Goal: Find specific page/section: Find specific page/section

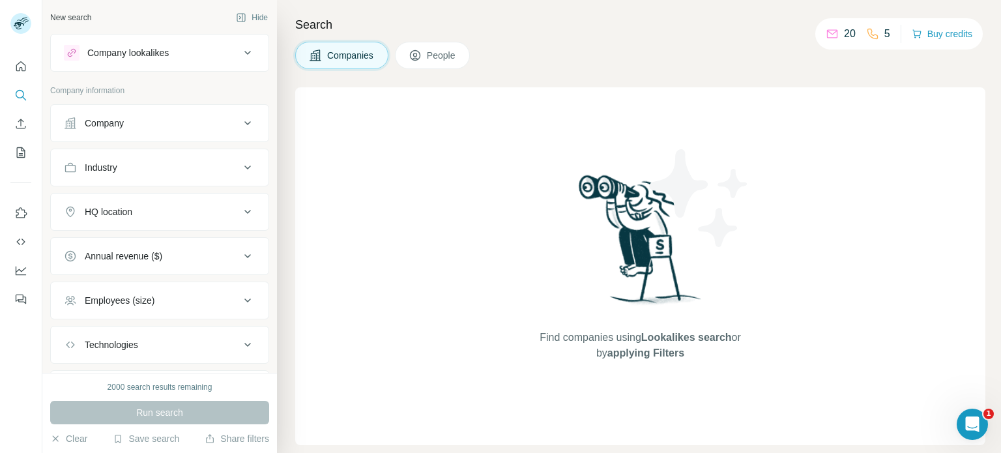
click at [420, 55] on icon at bounding box center [415, 55] width 10 height 10
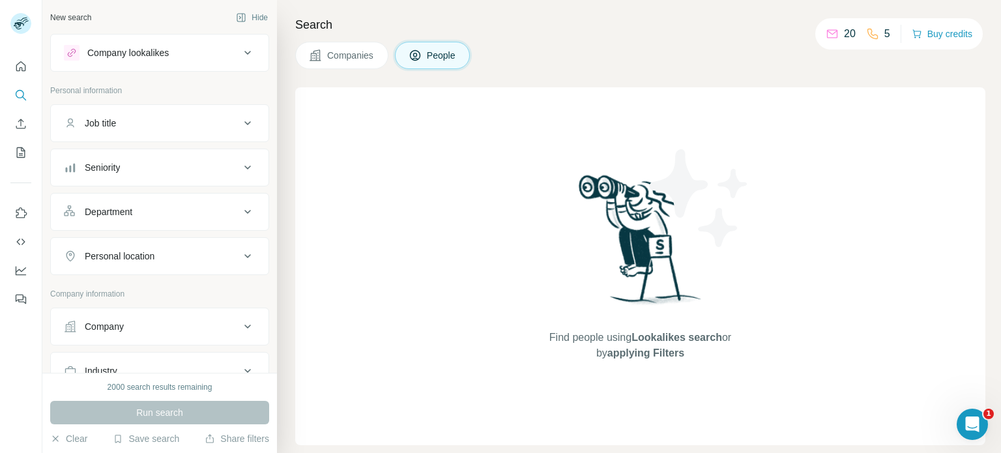
click at [342, 51] on span "Companies" at bounding box center [351, 55] width 48 height 13
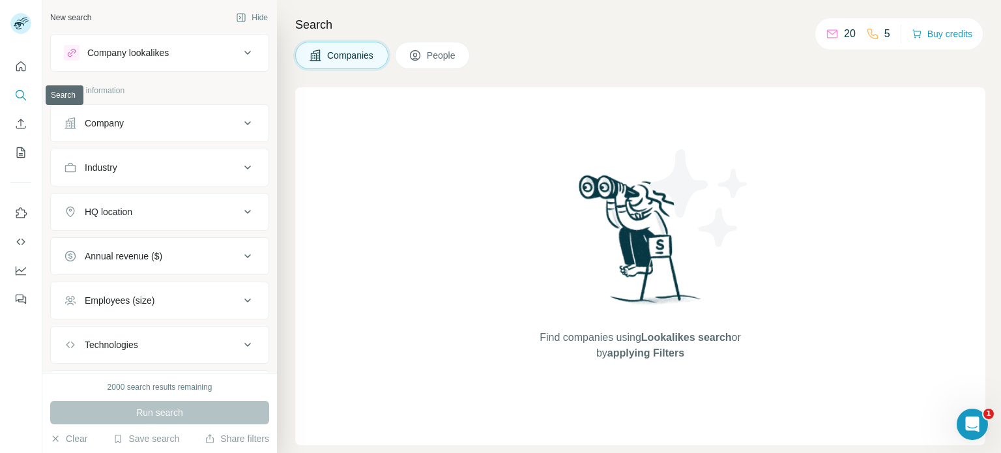
click at [23, 91] on icon "Search" at bounding box center [20, 95] width 13 height 13
click at [23, 25] on icon at bounding box center [19, 25] width 10 height 7
